Goal: Information Seeking & Learning: Learn about a topic

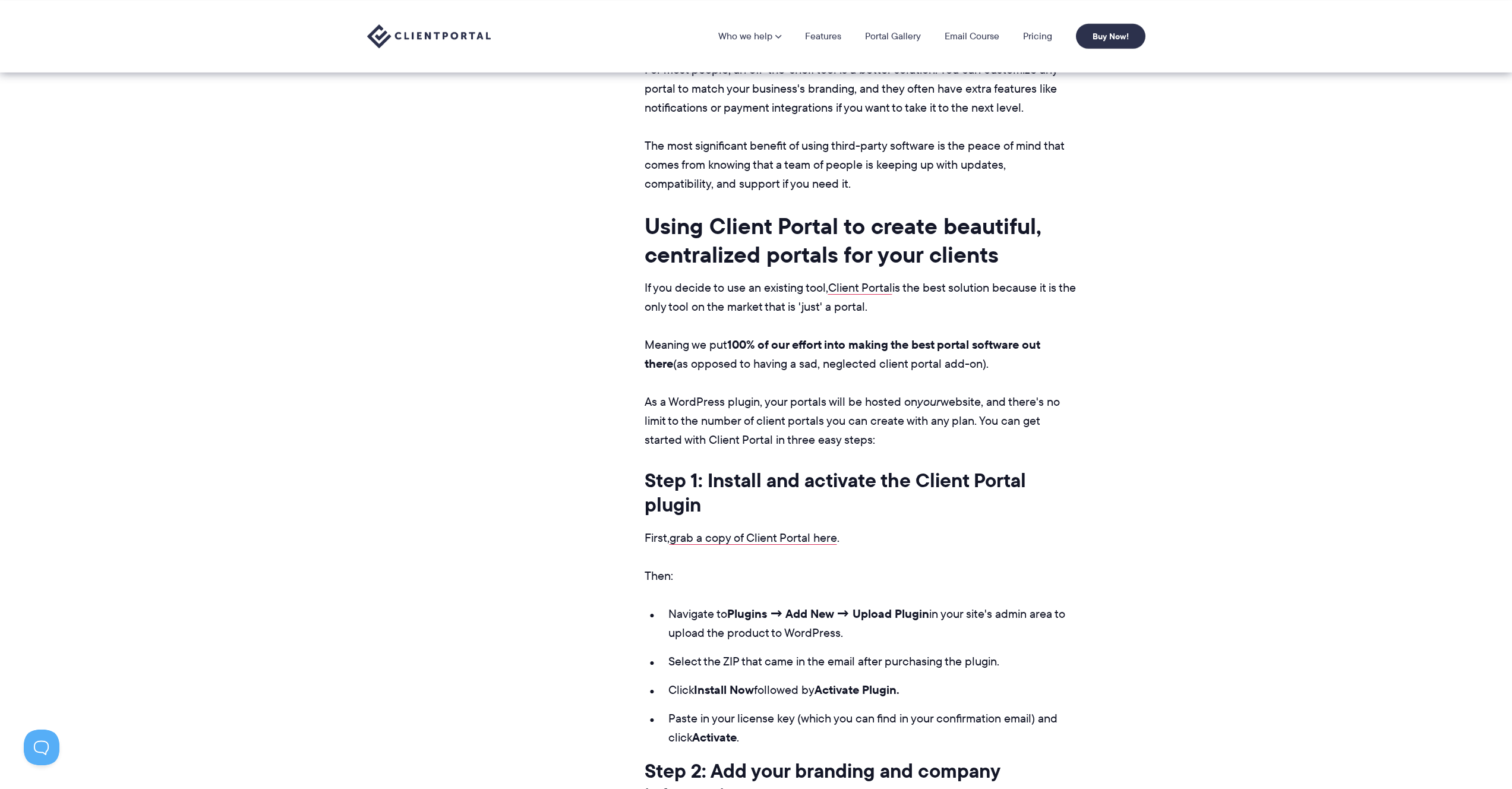
scroll to position [5481, 0]
click at [418, 29] on img at bounding box center [429, 36] width 124 height 24
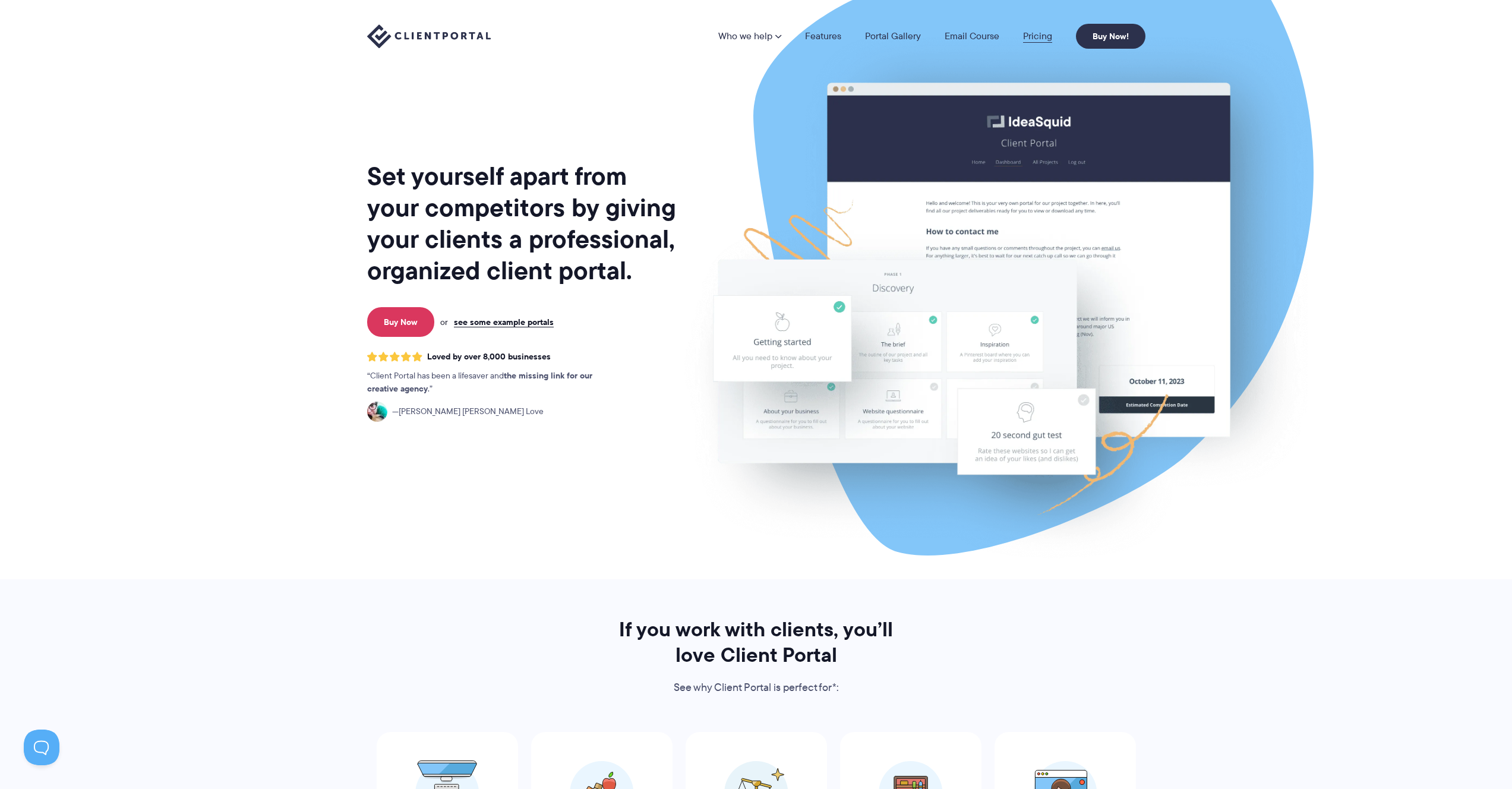
click at [1027, 32] on link "Pricing" at bounding box center [1037, 36] width 29 height 9
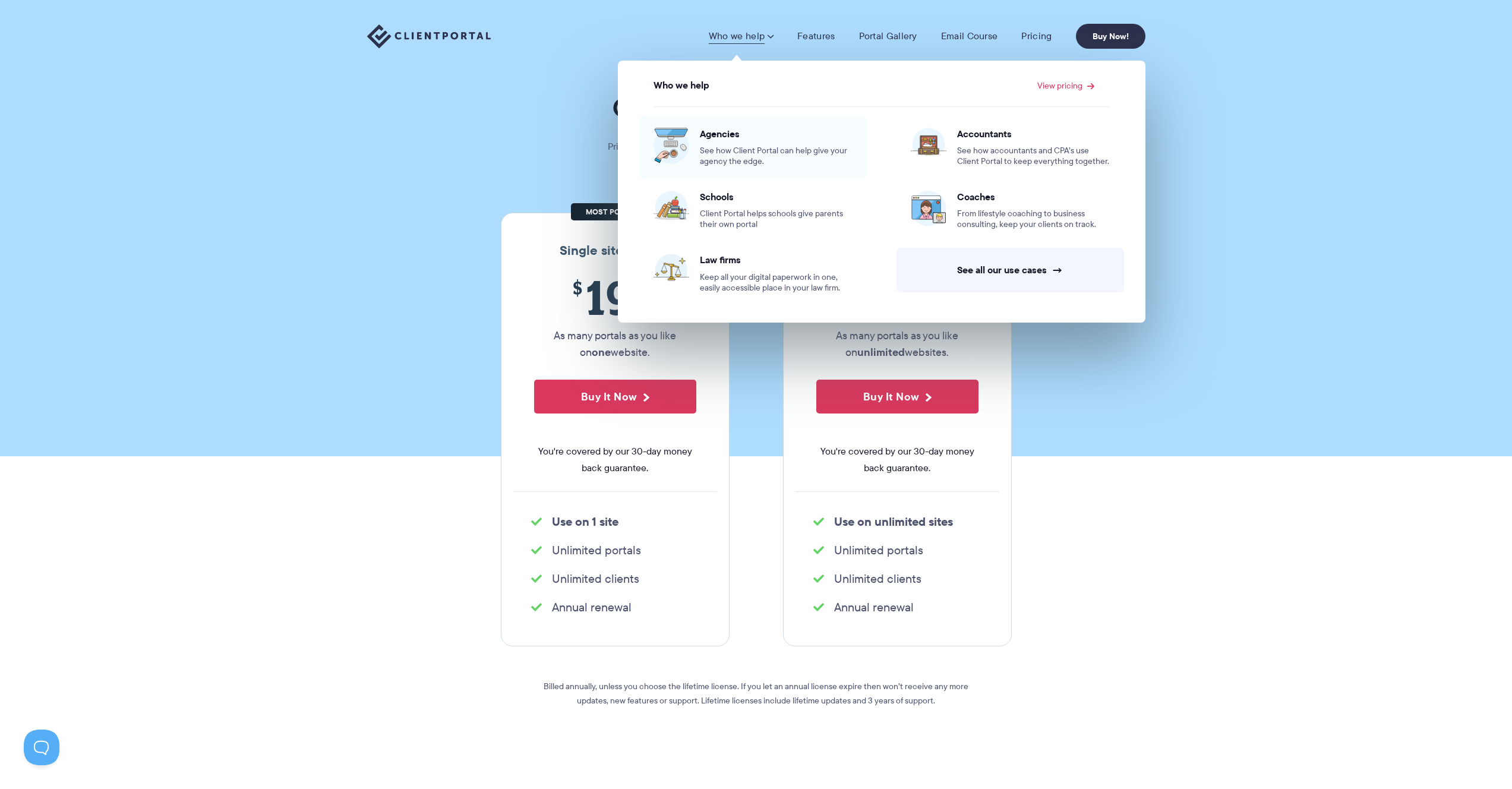
click at [716, 130] on span "Agencies" at bounding box center [776, 134] width 153 height 12
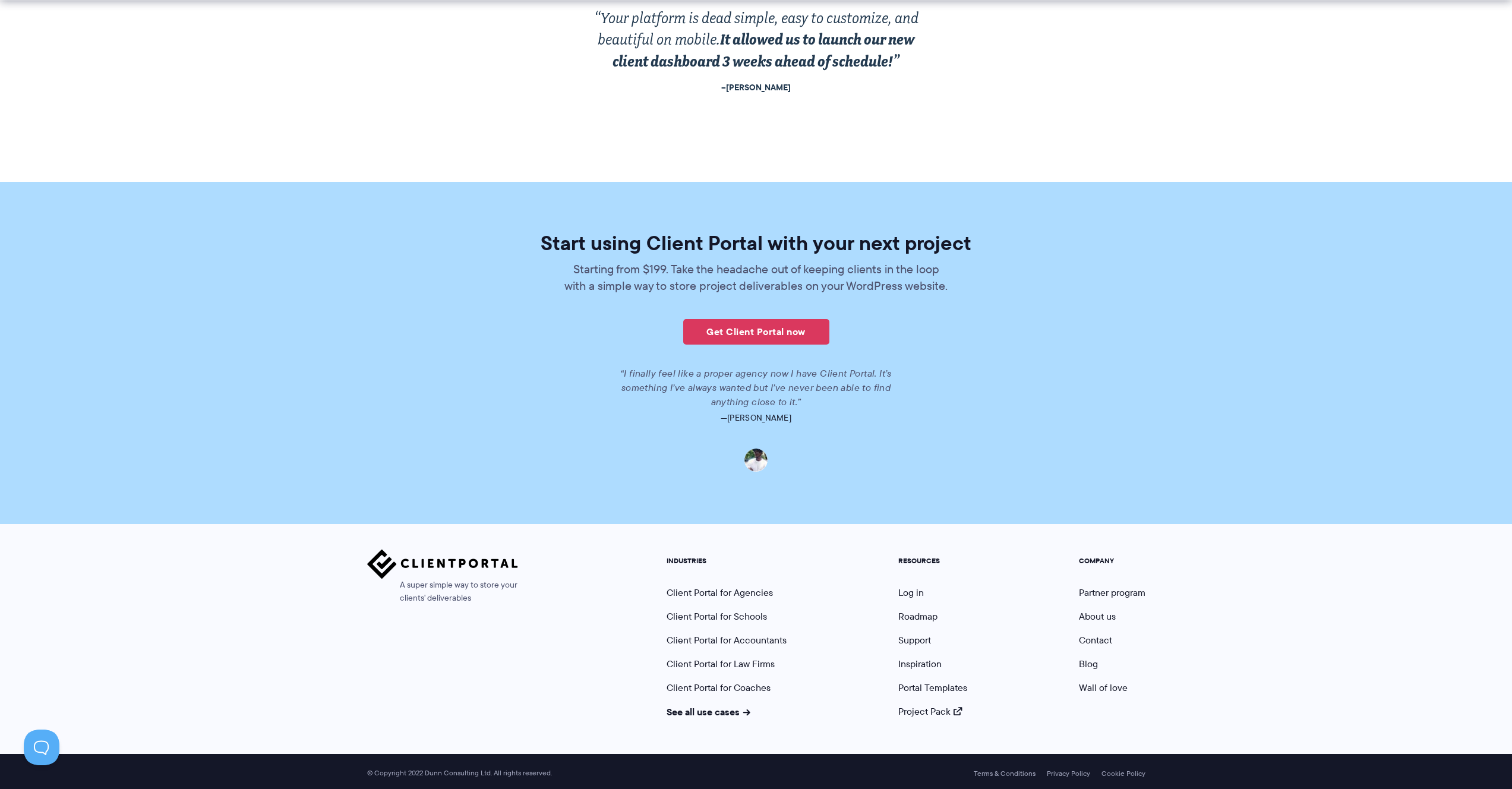
scroll to position [2497, 0]
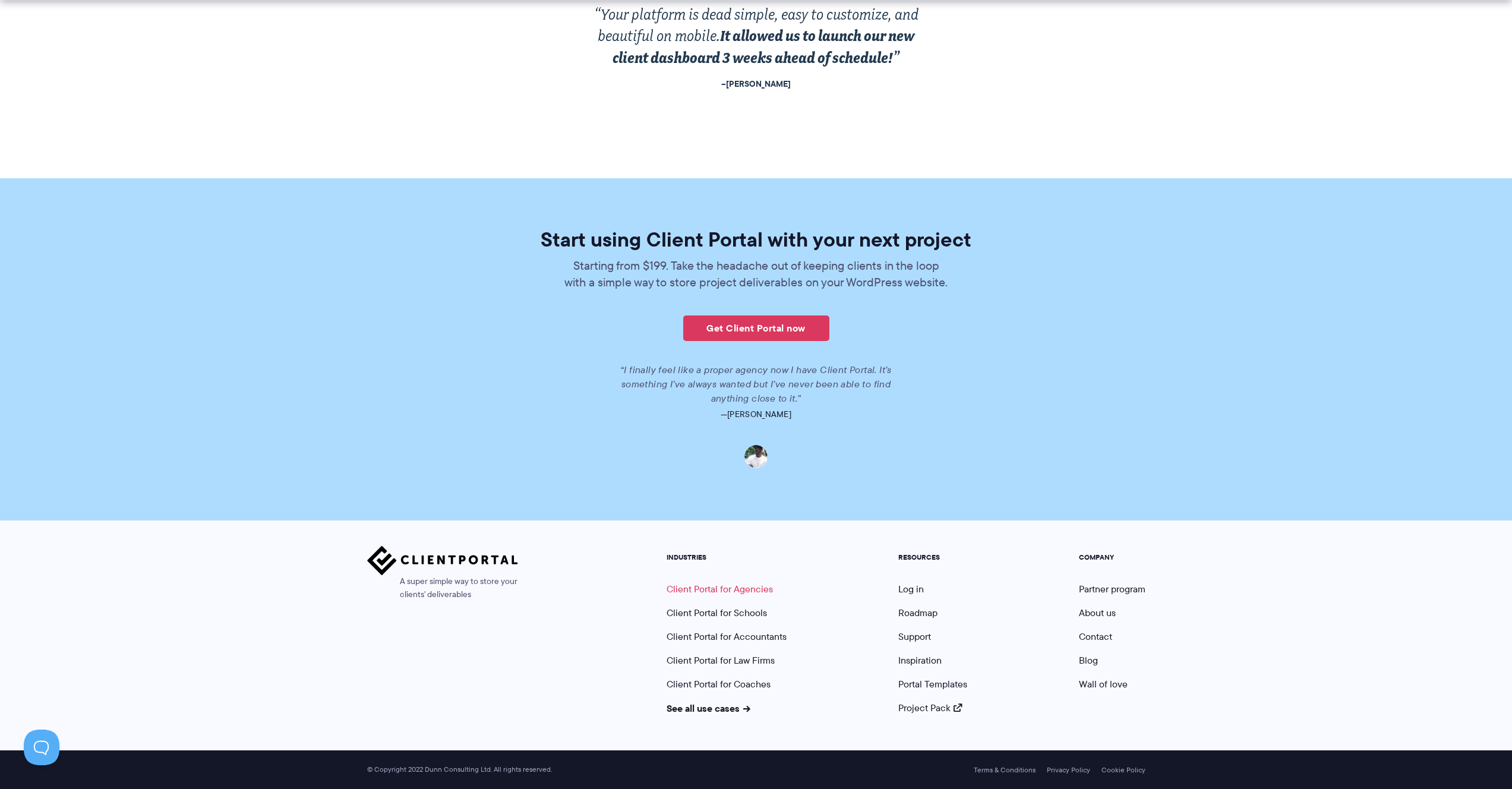
click at [716, 586] on link "Client Portal for Agencies" at bounding box center [719, 589] width 106 height 14
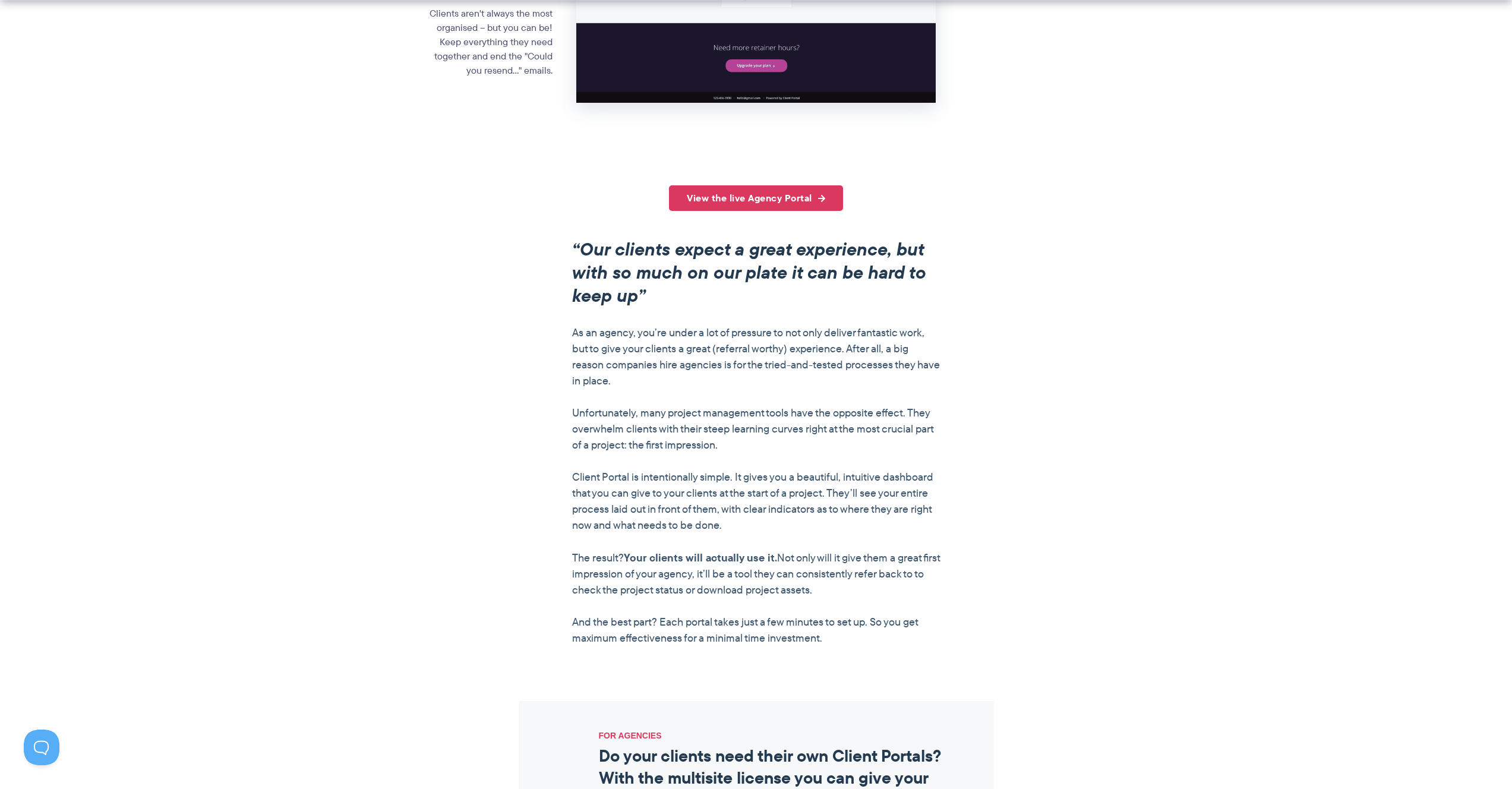
scroll to position [858, 0]
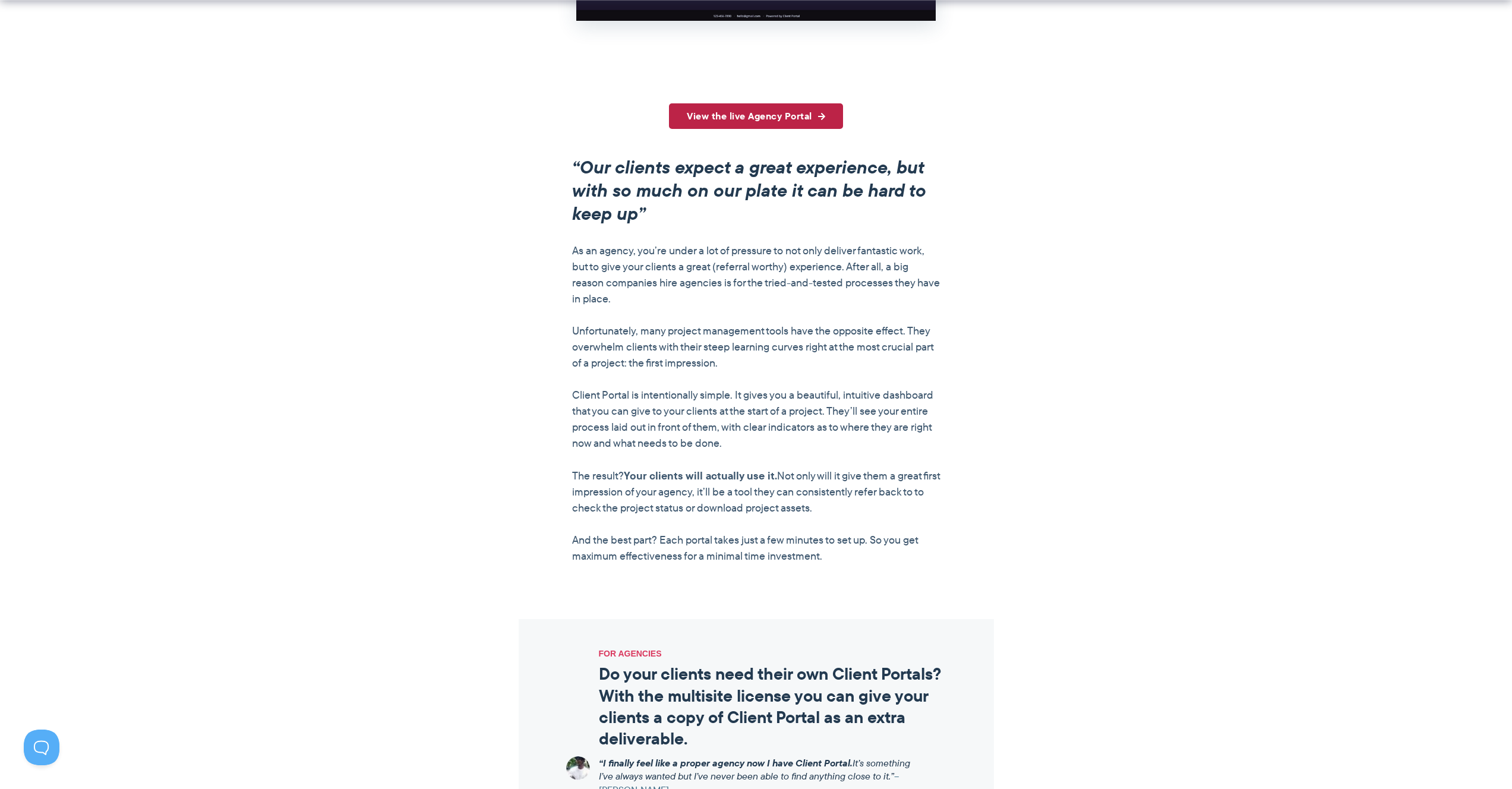
click at [763, 104] on link "View the live Agency Portal" at bounding box center [756, 116] width 174 height 26
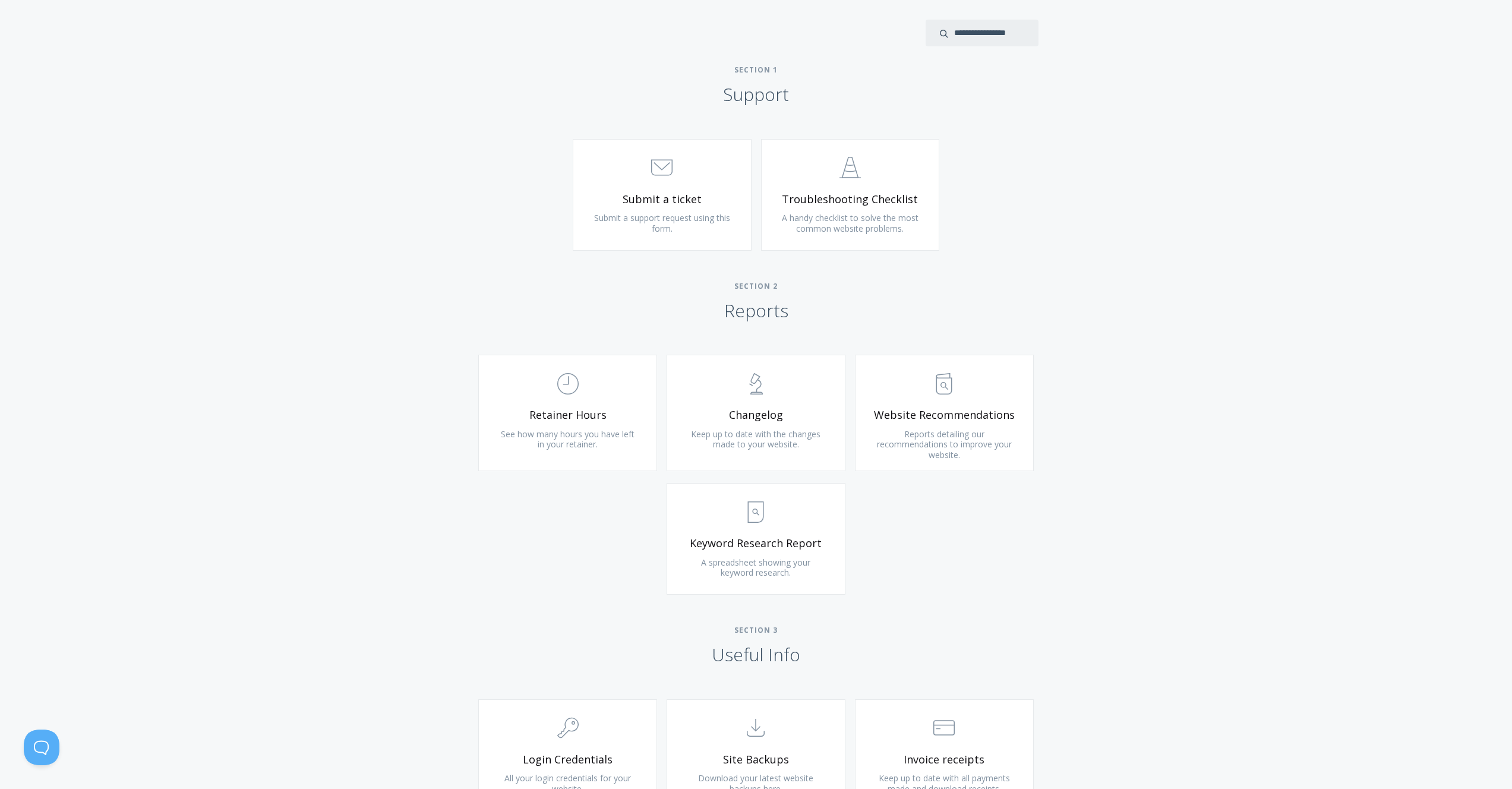
scroll to position [509, 0]
click at [847, 205] on span "Troubleshooting Checklist" at bounding box center [850, 202] width 142 height 14
click at [672, 208] on link ".st0{fill:none;stroke:#000000;stroke-width:2;stroke-miterlimit:10;} 3. Communic…" at bounding box center [662, 197] width 179 height 112
